Goal: Book appointment/travel/reservation

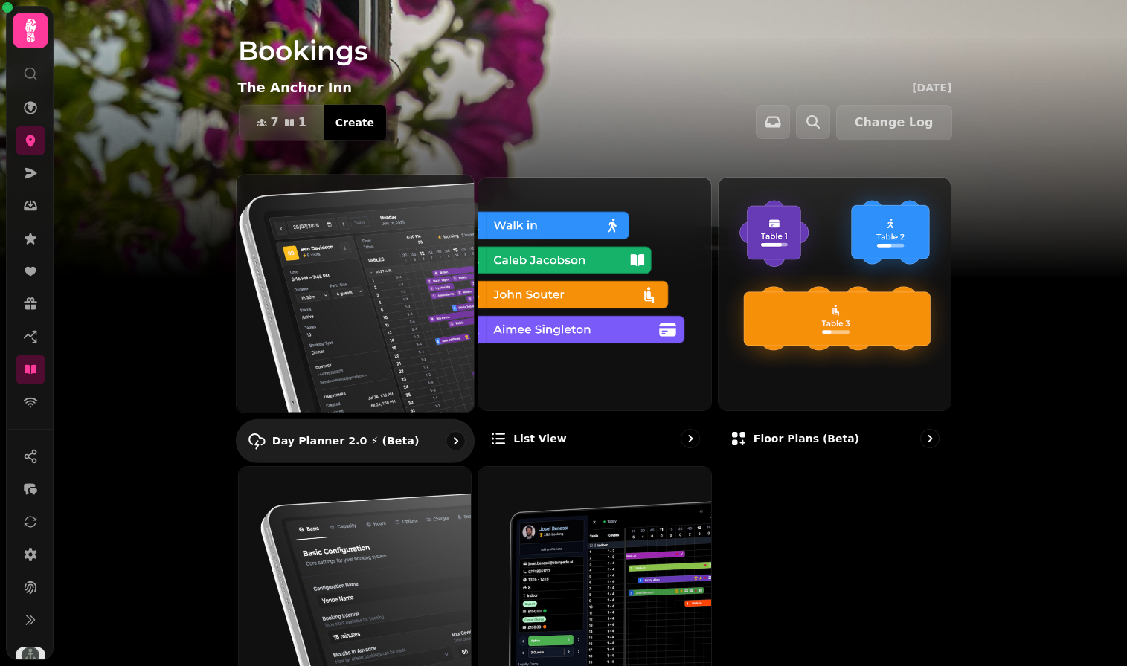
click at [388, 292] on img at bounding box center [354, 293] width 261 height 261
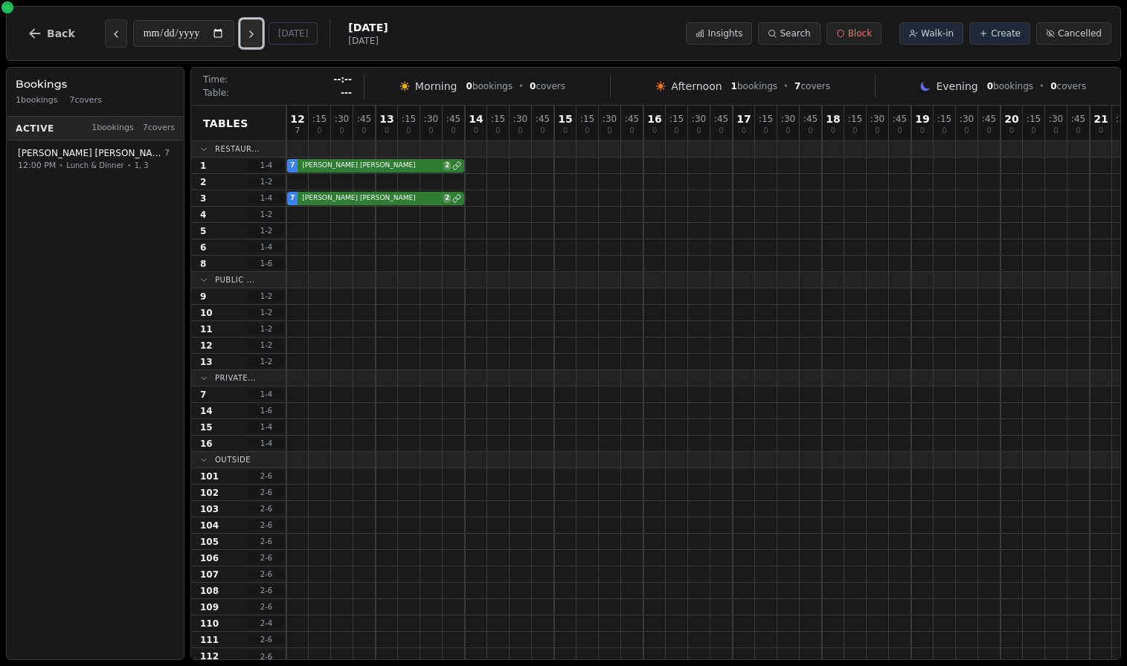
click at [253, 38] on icon "Next day" at bounding box center [251, 34] width 12 height 12
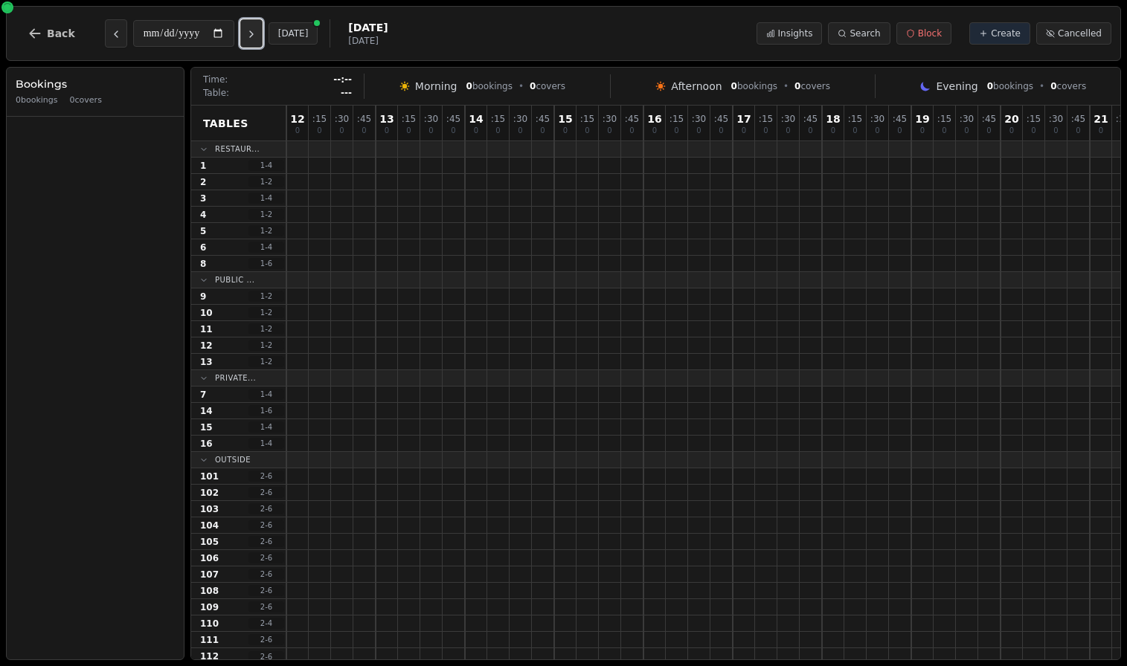
click at [253, 38] on icon "Next day" at bounding box center [251, 34] width 12 height 12
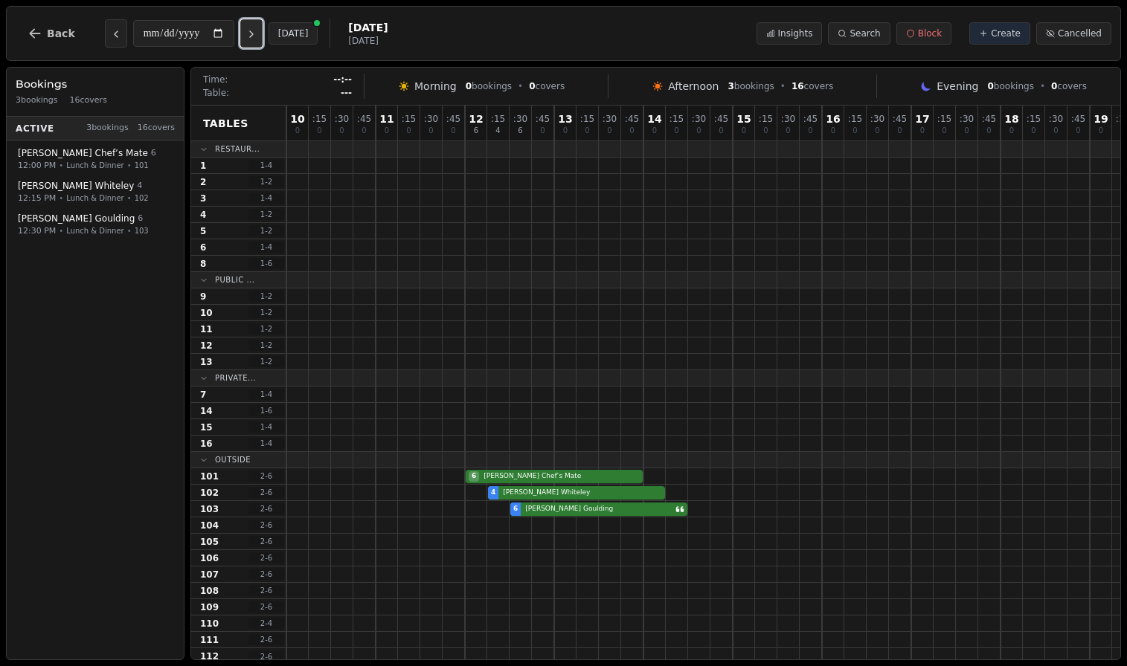
click at [253, 38] on icon "Next day" at bounding box center [251, 34] width 12 height 12
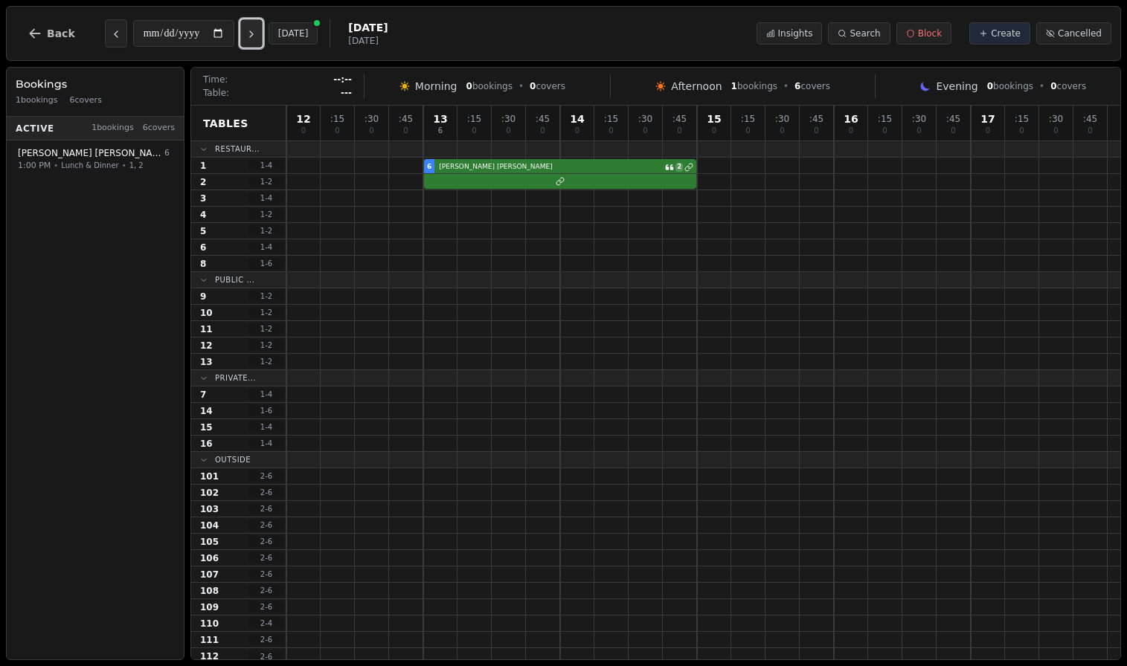
click at [253, 38] on icon "Next day" at bounding box center [251, 34] width 12 height 12
type input "**********"
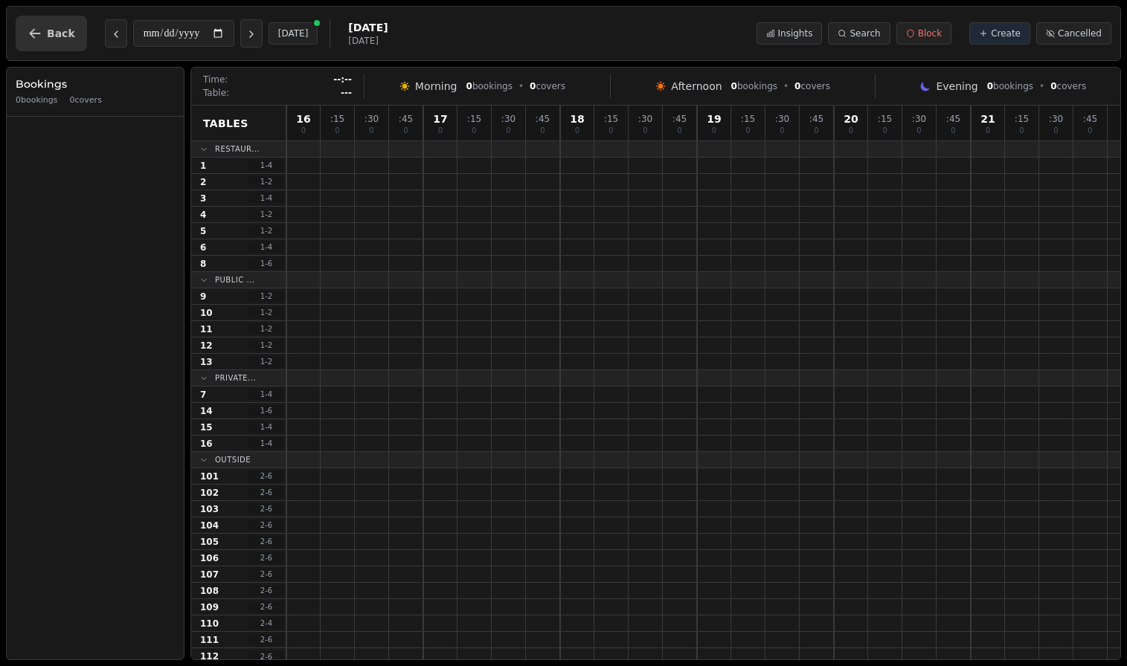
click at [45, 31] on button "Back" at bounding box center [51, 34] width 71 height 36
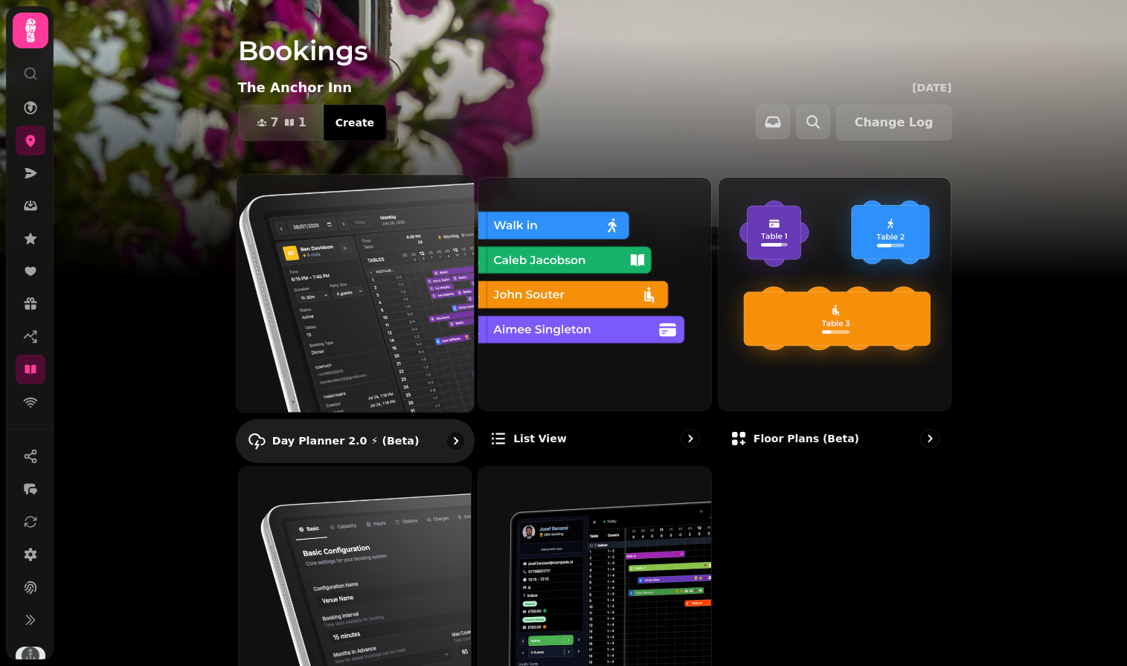
click at [351, 352] on img at bounding box center [354, 293] width 261 height 261
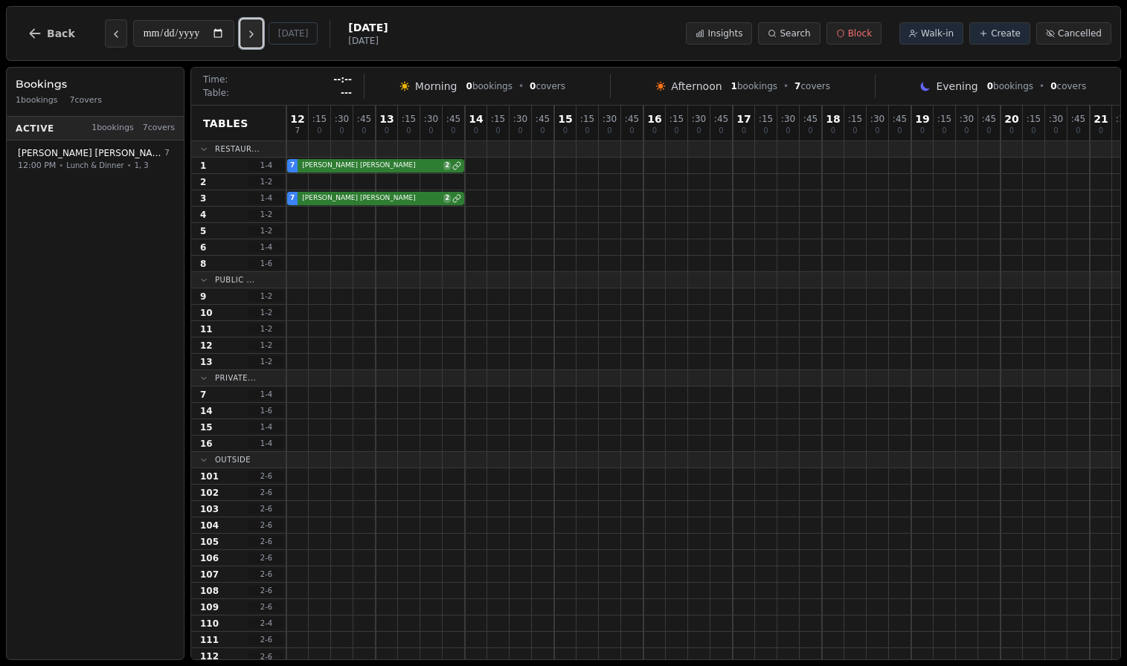
click at [254, 28] on icon "Next day" at bounding box center [251, 34] width 12 height 12
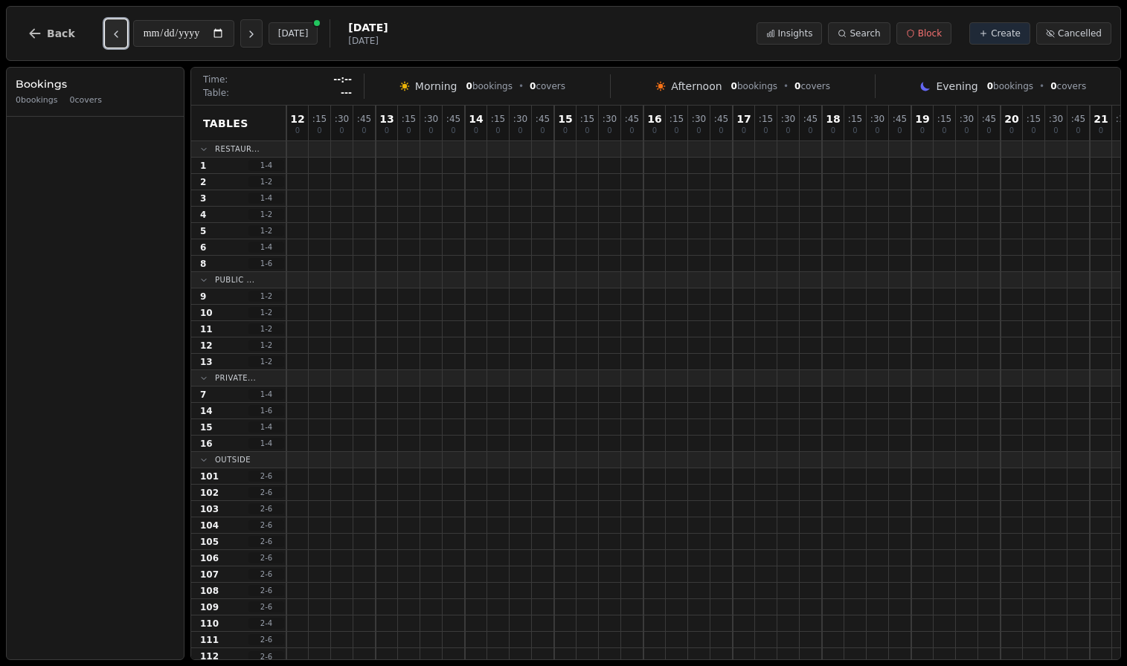
click at [123, 33] on button "Previous day" at bounding box center [116, 33] width 22 height 28
type input "**********"
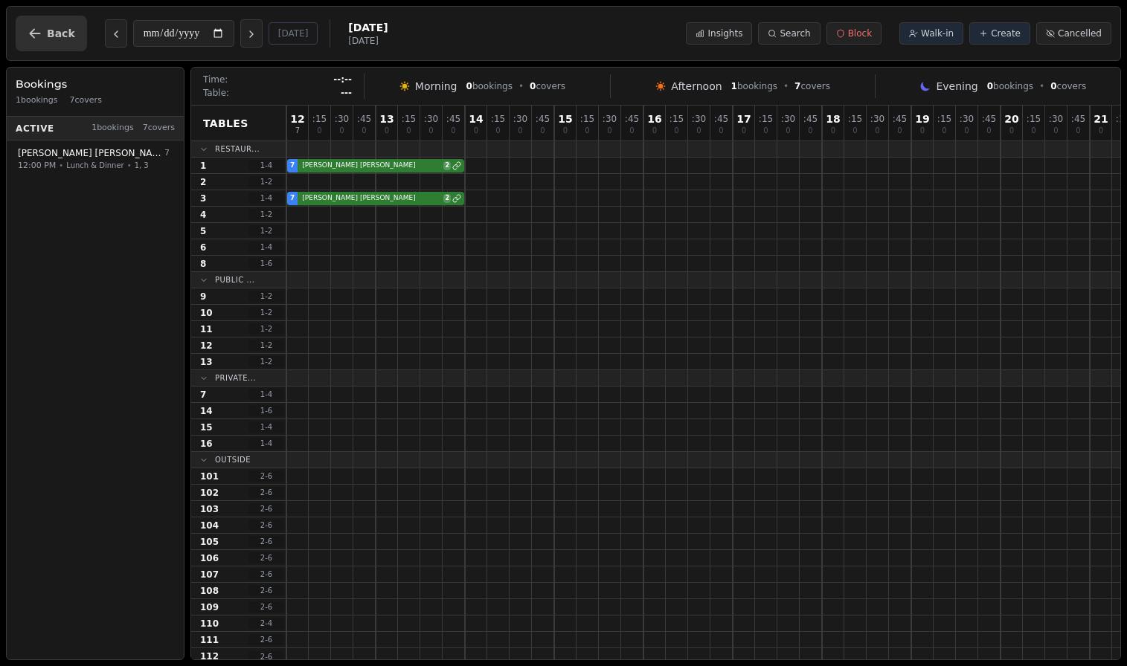
click at [64, 36] on span "Back" at bounding box center [61, 33] width 28 height 10
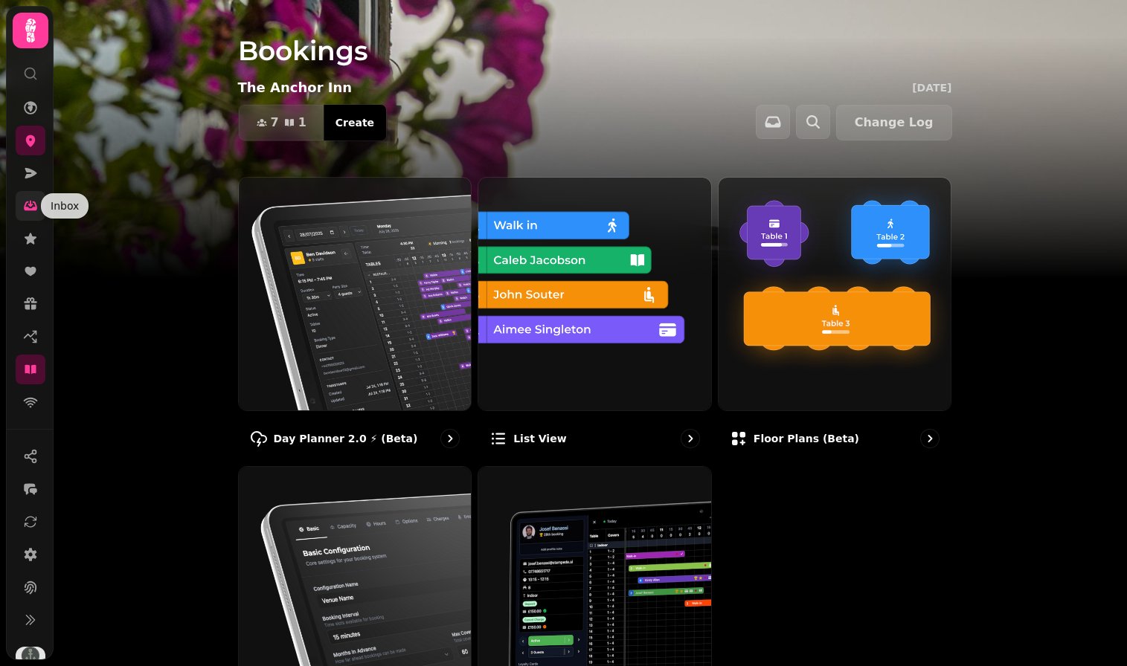
click at [34, 207] on icon at bounding box center [30, 207] width 13 height 10
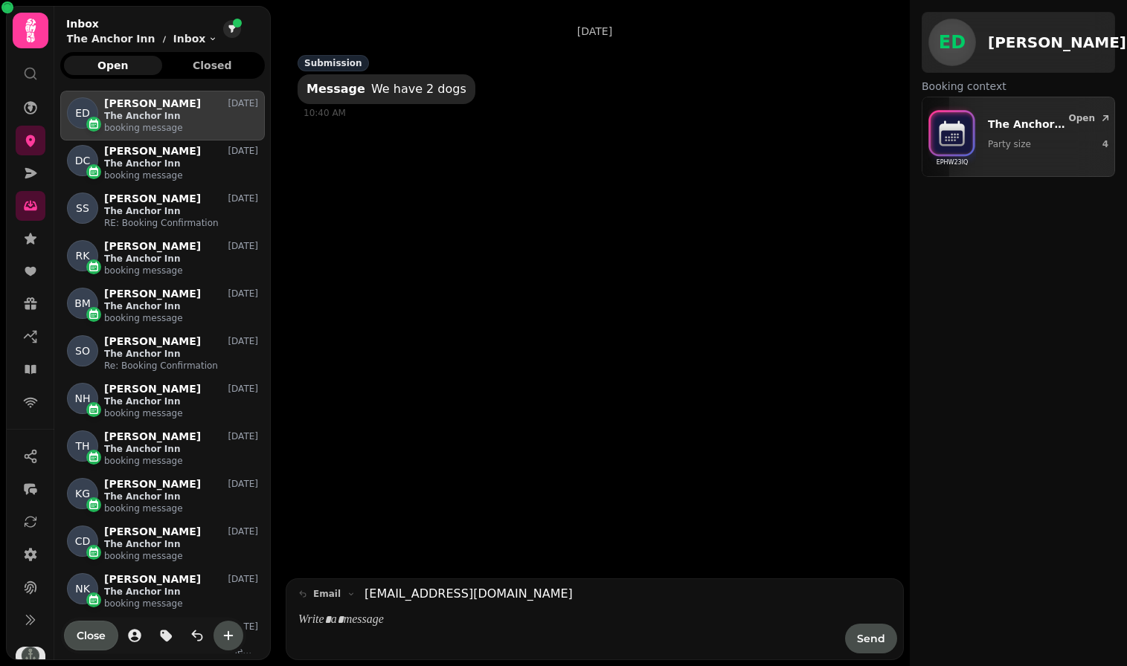
click at [230, 29] on icon "filter" at bounding box center [232, 29] width 9 height 9
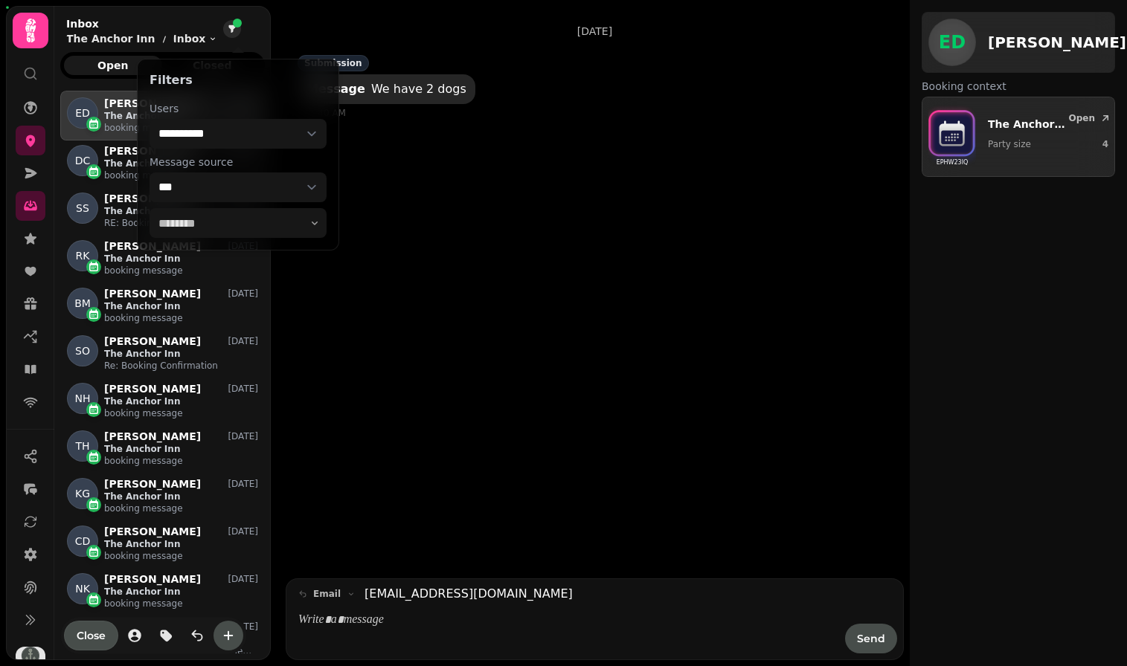
click at [230, 29] on icon "filter" at bounding box center [232, 29] width 9 height 9
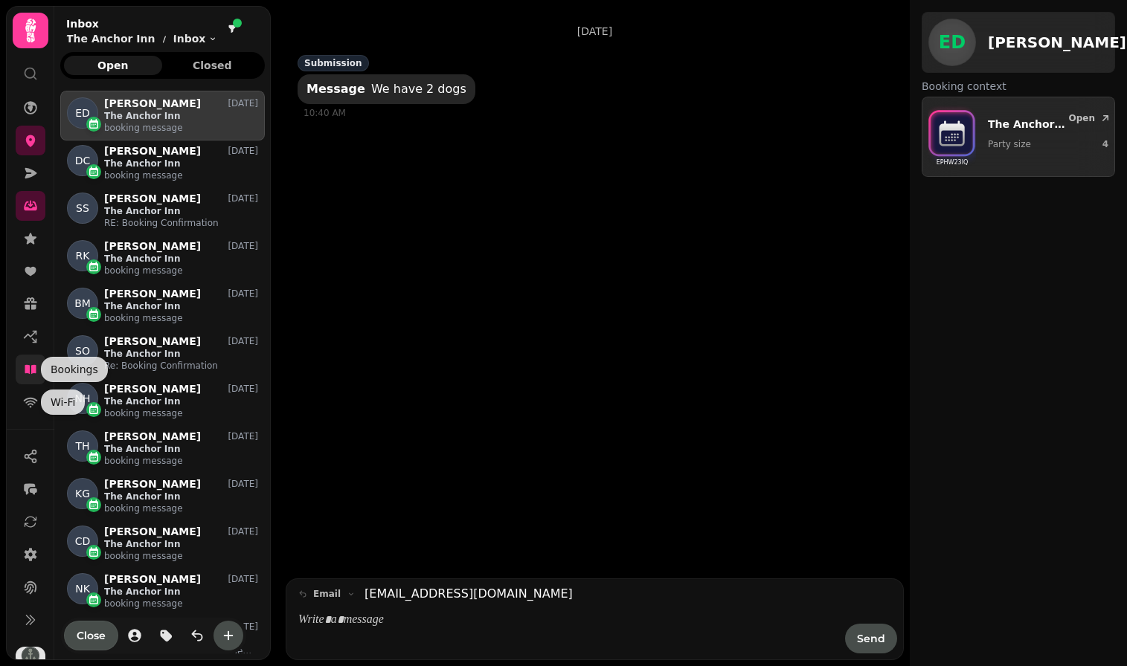
click at [30, 365] on icon at bounding box center [30, 369] width 15 height 15
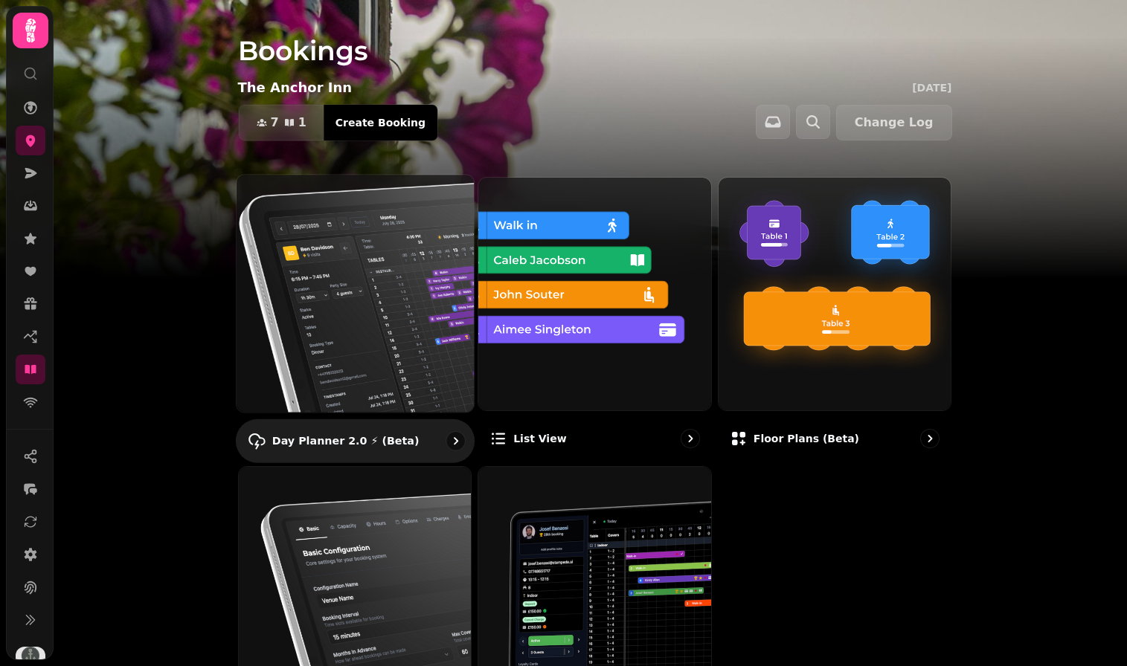
click at [390, 291] on img at bounding box center [354, 293] width 261 height 261
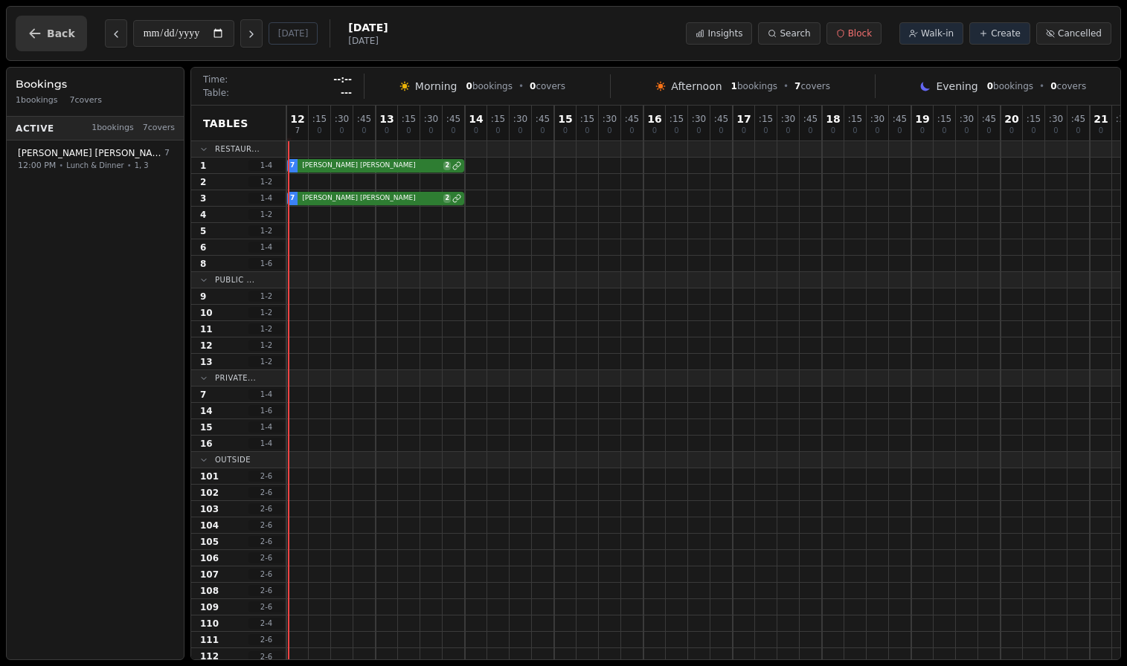
click at [63, 39] on span "Back" at bounding box center [61, 33] width 28 height 10
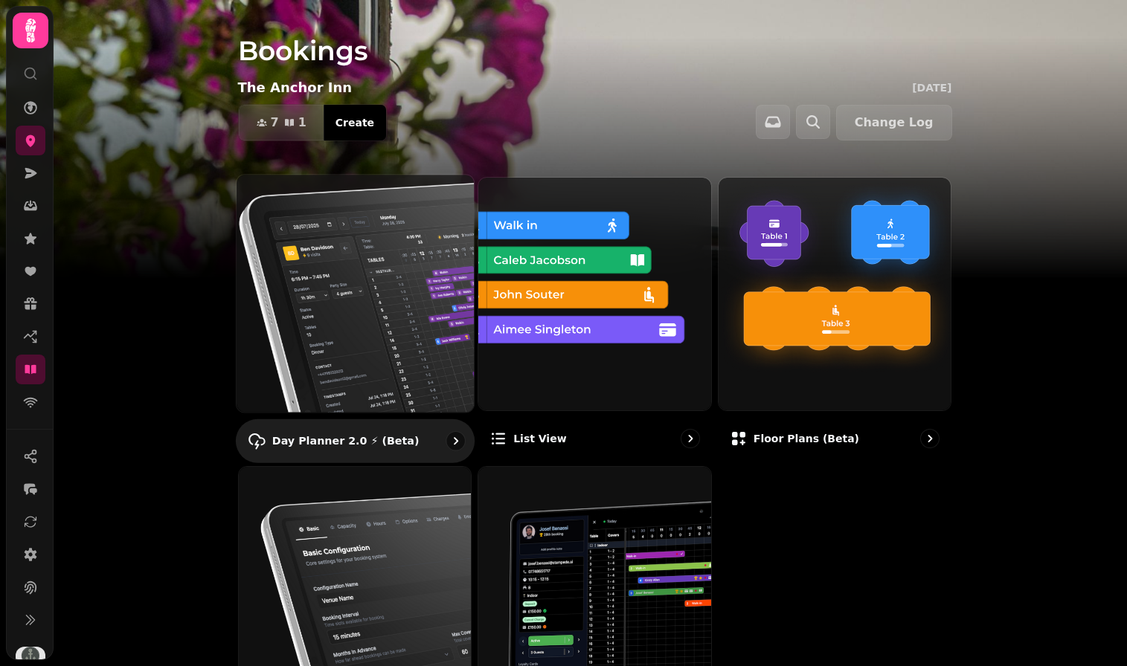
click at [292, 279] on img at bounding box center [354, 293] width 261 height 261
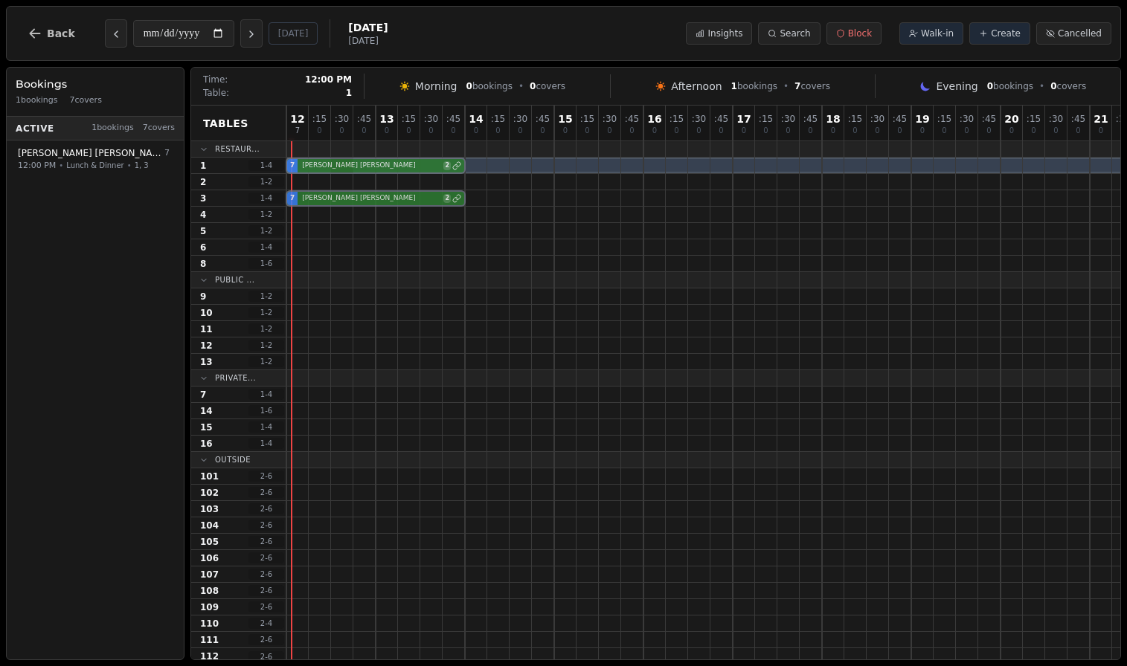
click at [334, 164] on div "7 [PERSON_NAME] 2" at bounding box center [732, 166] width 892 height 16
select select "****"
select select "*"
